Goal: Transaction & Acquisition: Purchase product/service

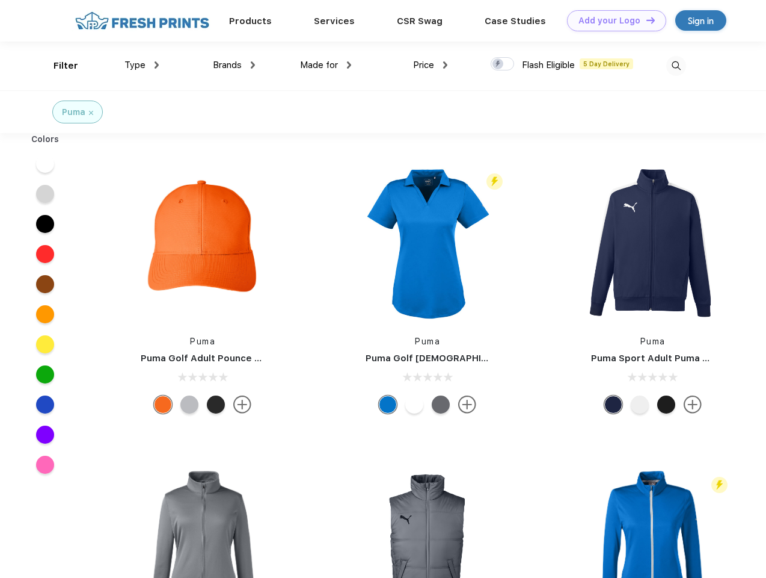
click at [612, 20] on link "Add your Logo Design Tool" at bounding box center [616, 20] width 99 height 21
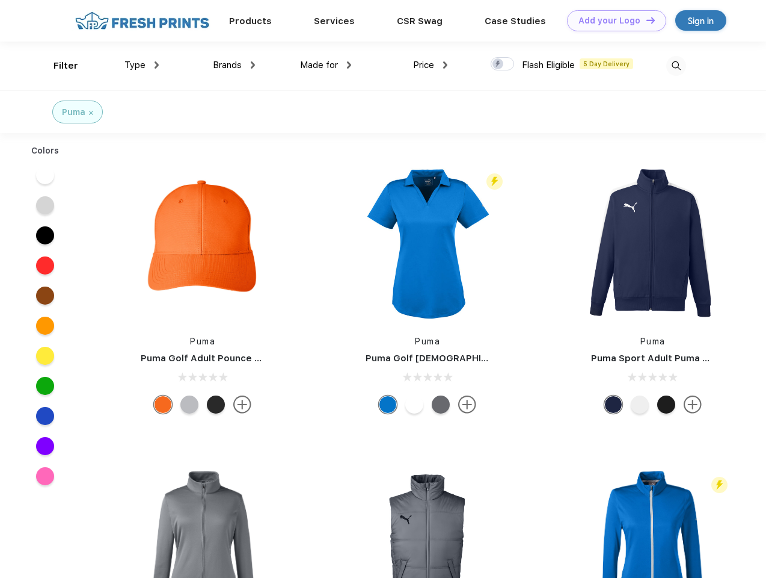
click at [0, 0] on div "Design Tool" at bounding box center [0, 0] width 0 height 0
click at [646, 20] on link "Add your Logo Design Tool" at bounding box center [616, 20] width 99 height 21
click at [58, 66] on div "Filter" at bounding box center [66, 66] width 25 height 14
click at [142, 65] on span "Type" at bounding box center [135, 65] width 21 height 11
click at [234, 65] on span "Brands" at bounding box center [227, 65] width 29 height 11
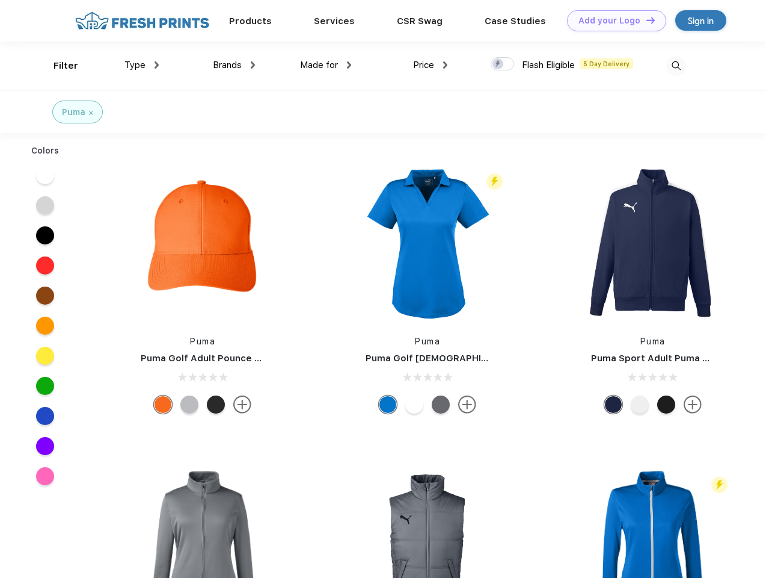
click at [326, 65] on span "Made for" at bounding box center [319, 65] width 38 height 11
click at [431, 65] on span "Price" at bounding box center [423, 65] width 21 height 11
click at [503, 64] on div at bounding box center [502, 63] width 23 height 13
click at [499, 64] on input "checkbox" at bounding box center [495, 61] width 8 height 8
click at [676, 66] on img at bounding box center [677, 66] width 20 height 20
